Goal: Transaction & Acquisition: Purchase product/service

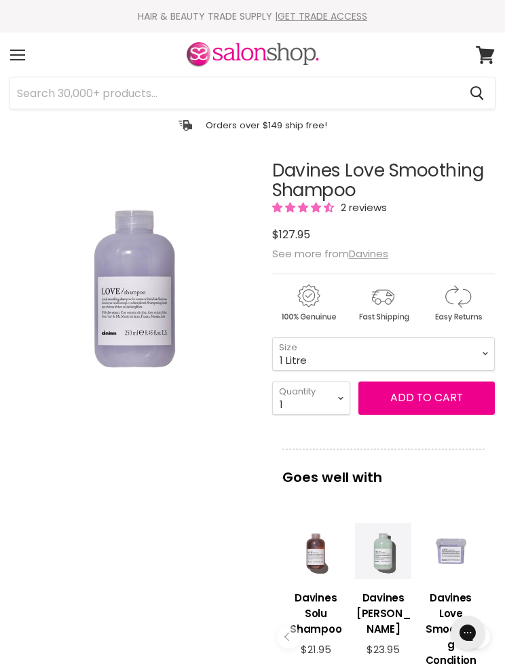
click at [13, 50] on span at bounding box center [17, 50] width 15 height 1
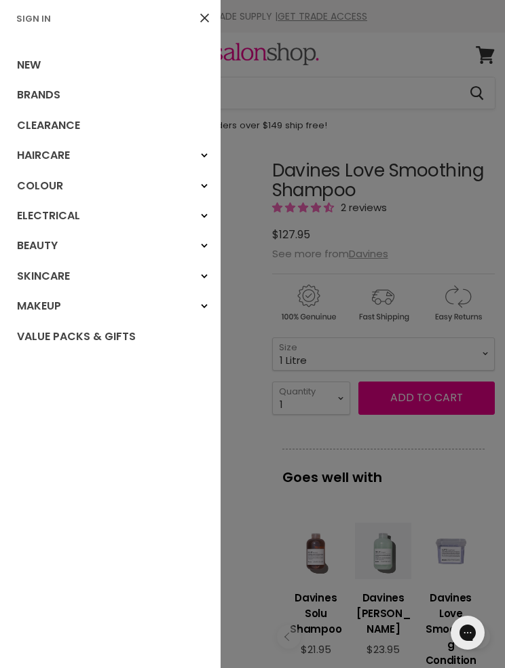
click at [66, 98] on link "Brands" at bounding box center [110, 95] width 221 height 30
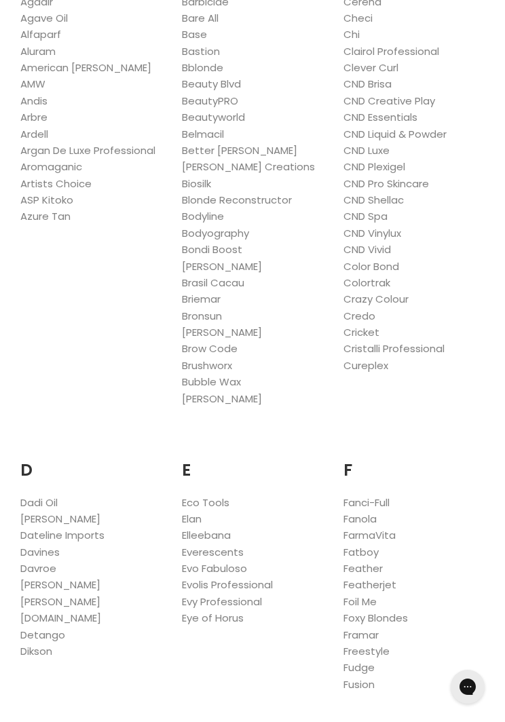
click at [51, 545] on link "Davines" at bounding box center [39, 552] width 39 height 14
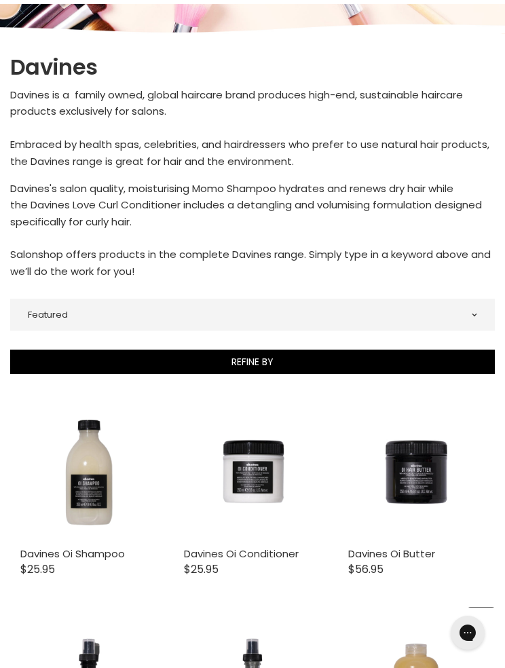
click at [265, 360] on button "Refine By" at bounding box center [252, 362] width 485 height 24
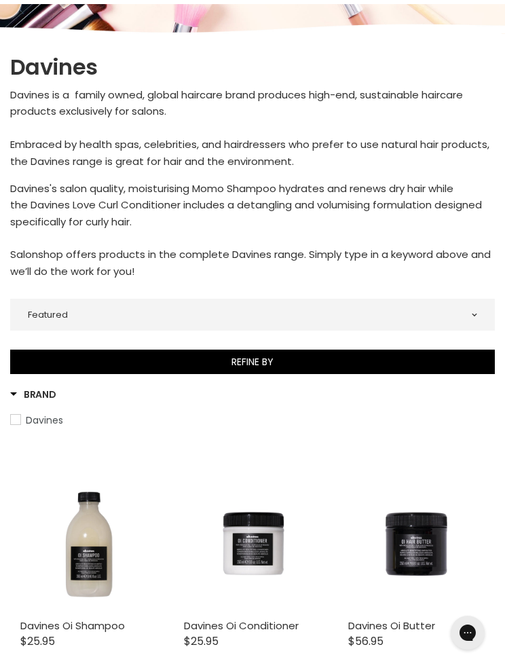
click at [491, 314] on div "Sorting Best selling Featured Price, low to high Price, high to low Alphabetica…" at bounding box center [252, 314] width 485 height 21
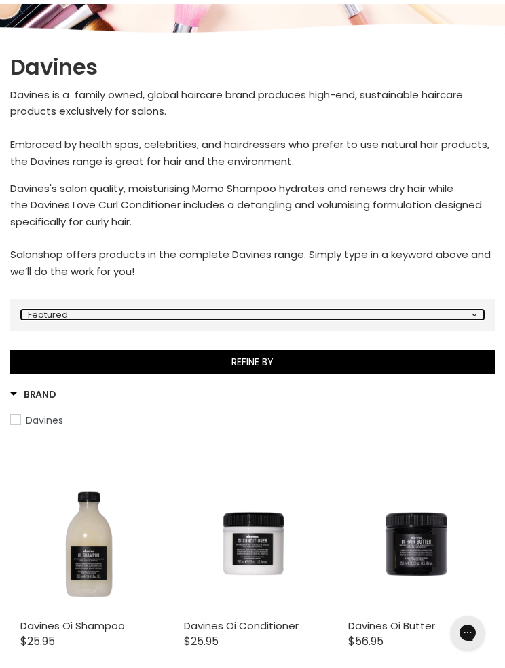
click at [478, 310] on select "Best selling Featured Price, low to high Price, high to low Alphabetically, A-Z…" at bounding box center [252, 315] width 463 height 10
select select "price-descending"
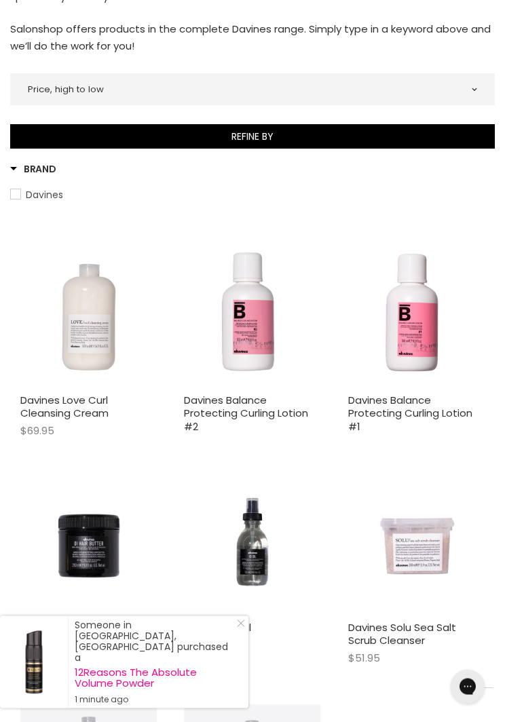
scroll to position [363, 0]
click at [103, 306] on img "Main content" at bounding box center [88, 318] width 136 height 136
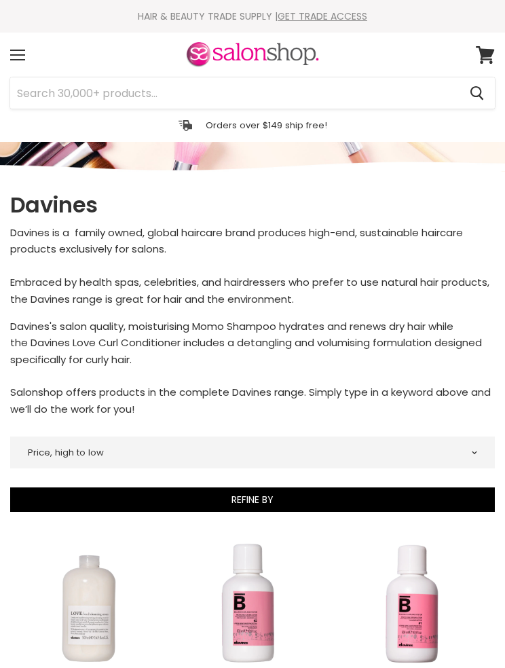
select select "price-descending"
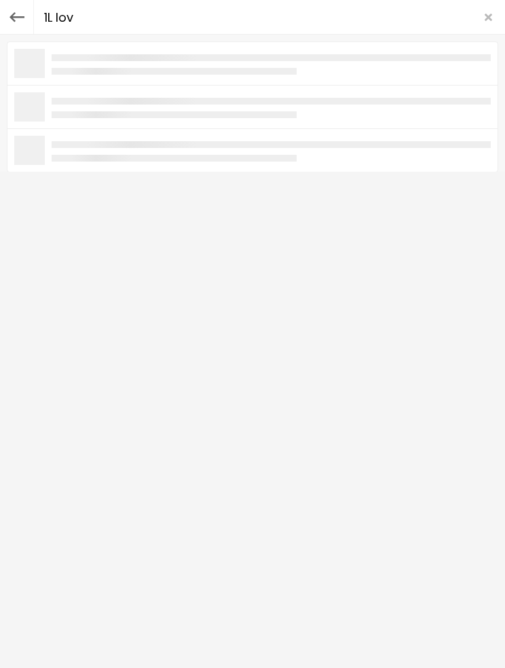
type input "1L love"
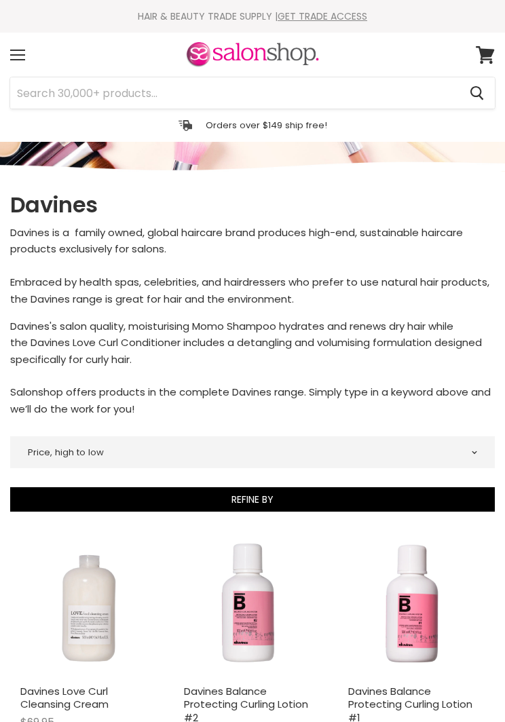
select select "price-descending"
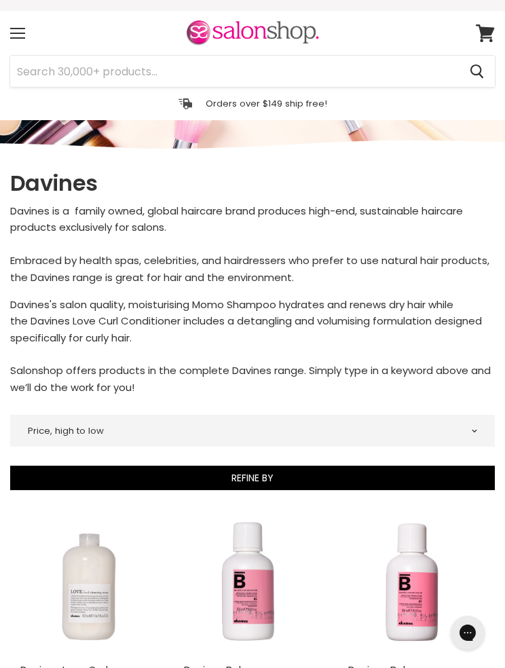
scroll to position [20, 0]
